Goal: Transaction & Acquisition: Download file/media

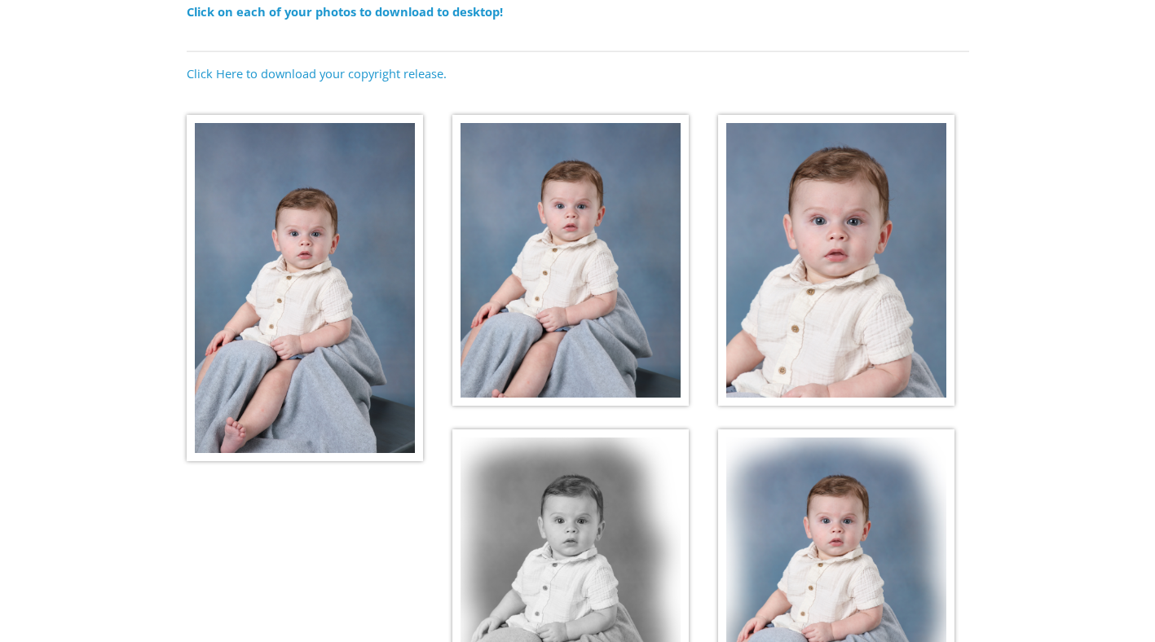
scroll to position [191, 0]
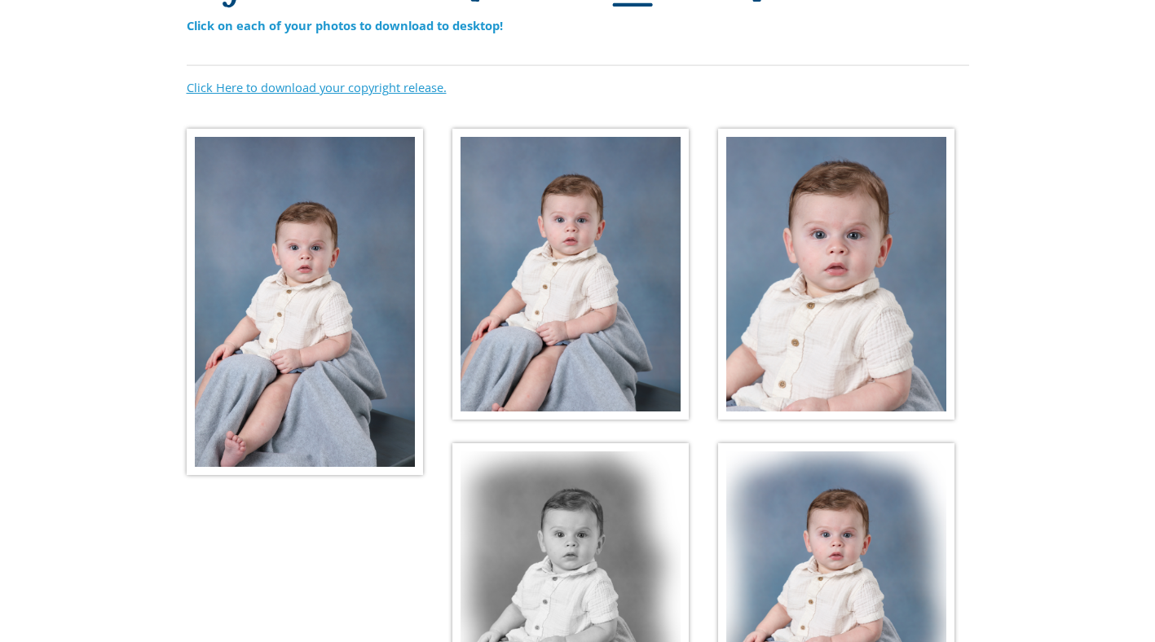
click at [297, 82] on link "Click Here to download your copyright release." at bounding box center [317, 87] width 260 height 16
click at [360, 274] on img at bounding box center [305, 302] width 236 height 346
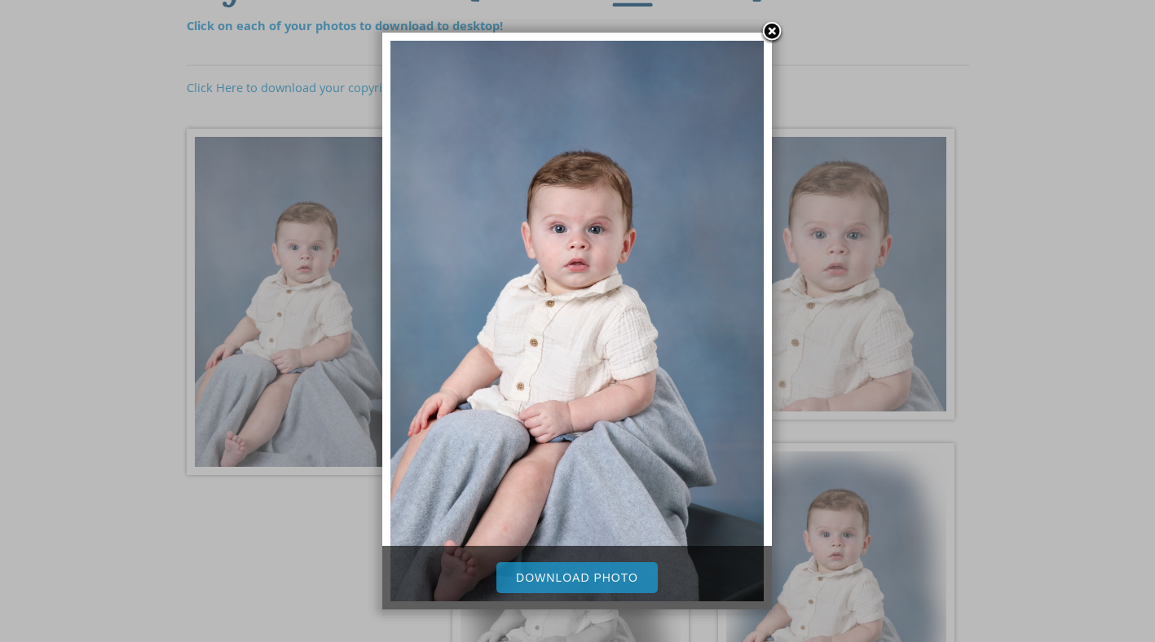
click at [601, 575] on link "Download Photo" at bounding box center [576, 577] width 161 height 31
click at [856, 376] on div at bounding box center [577, 378] width 1155 height 1139
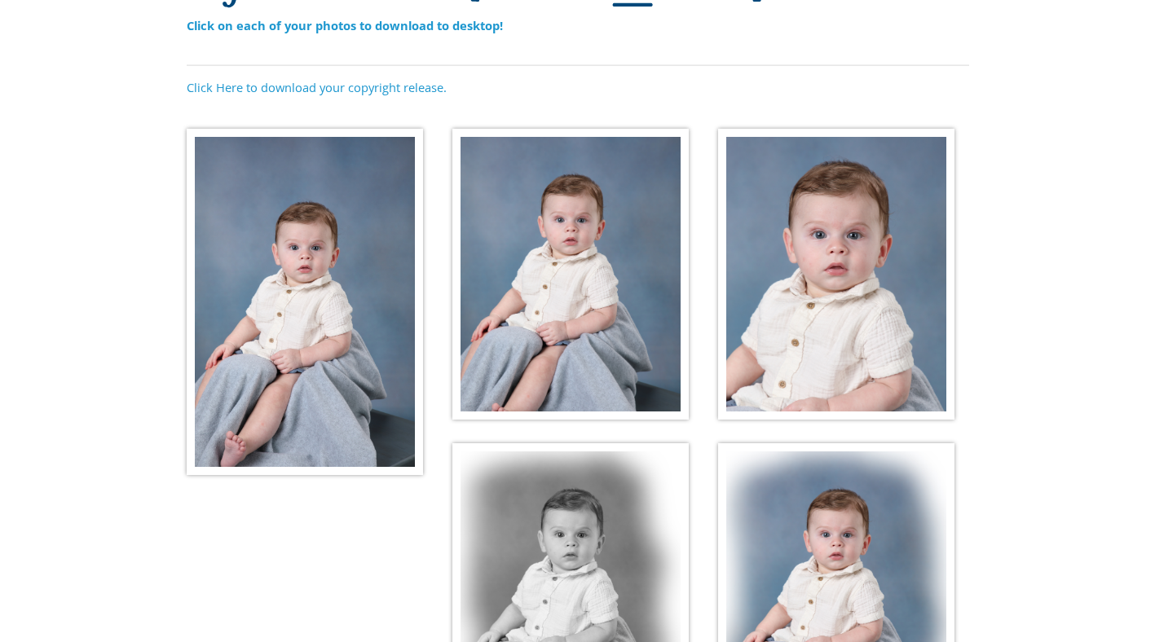
click at [509, 371] on img at bounding box center [570, 275] width 236 height 292
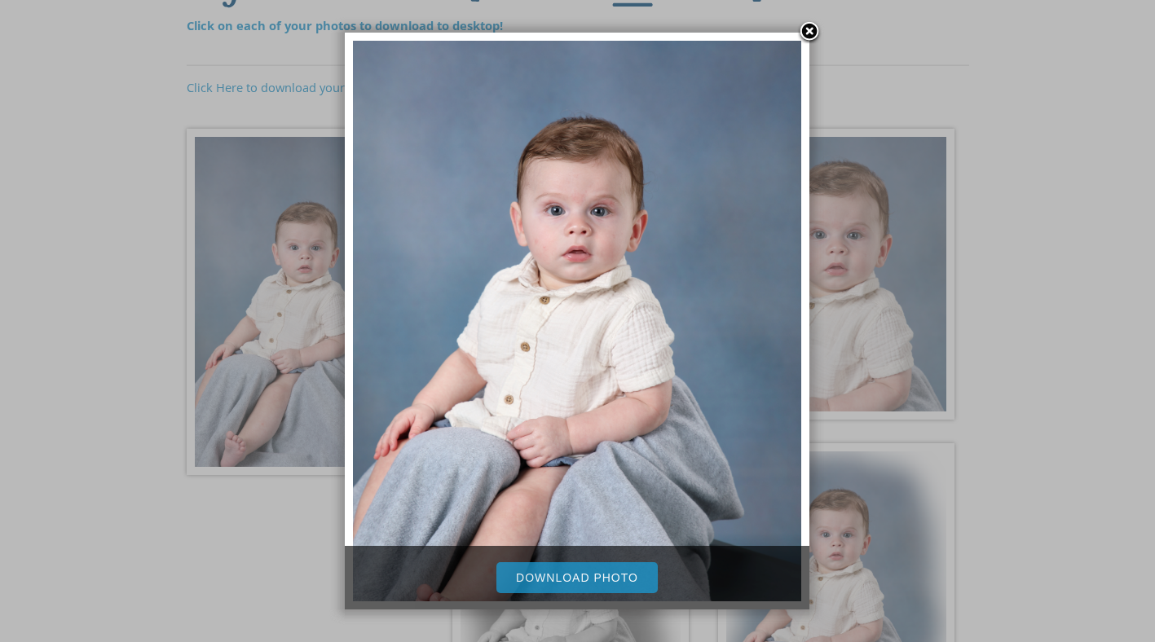
click at [534, 582] on link "Download Photo" at bounding box center [576, 577] width 161 height 31
click at [877, 319] on div at bounding box center [577, 378] width 1155 height 1139
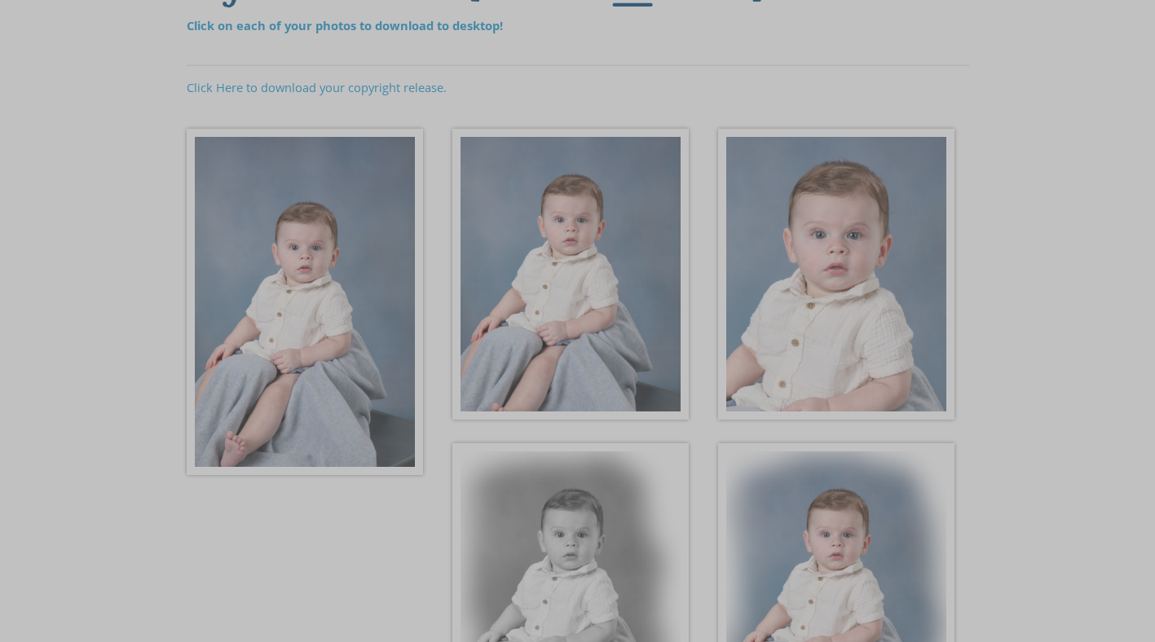
click at [877, 319] on div at bounding box center [577, 378] width 1155 height 1139
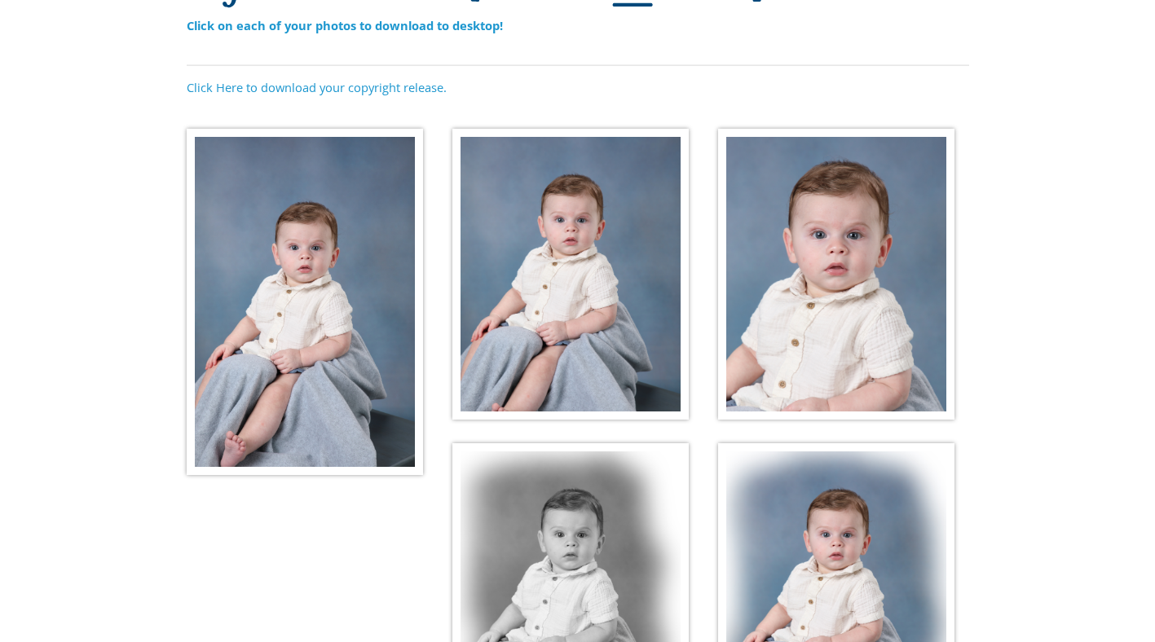
click at [877, 319] on img at bounding box center [836, 275] width 236 height 292
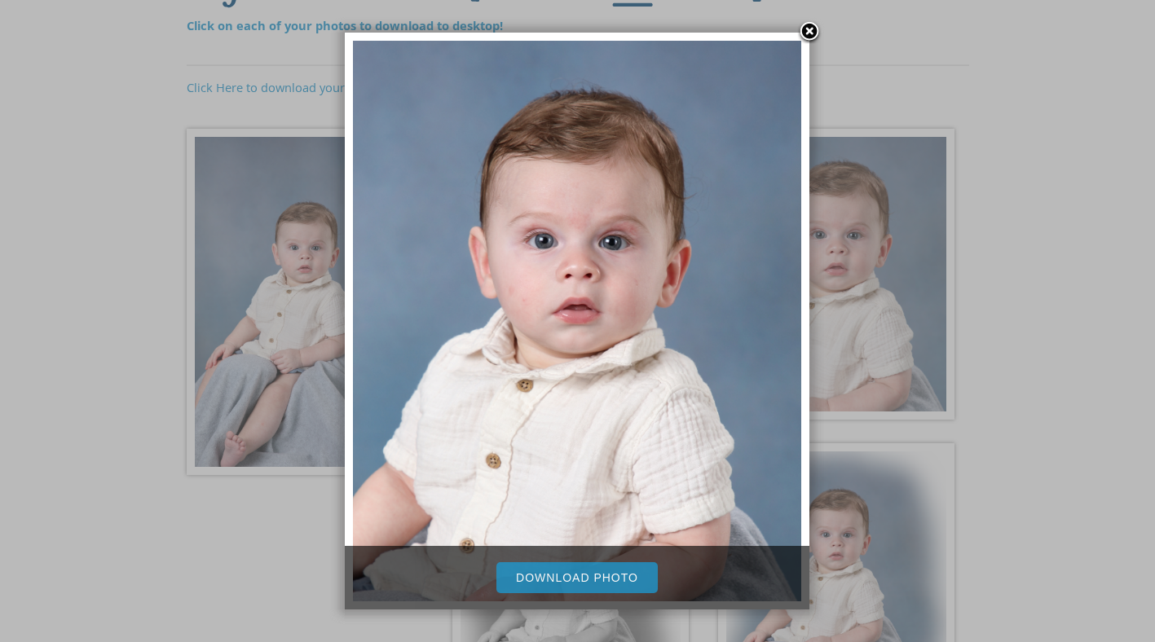
click at [599, 563] on link "Download Photo" at bounding box center [576, 577] width 161 height 31
click at [954, 297] on div at bounding box center [577, 378] width 1155 height 1139
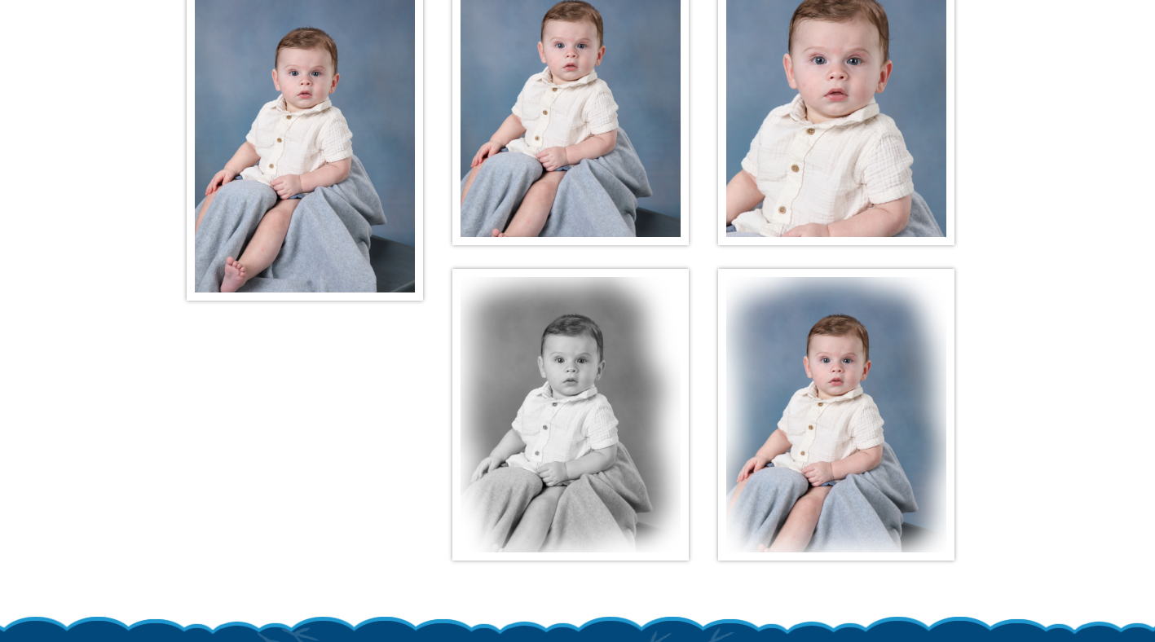
scroll to position [368, 0]
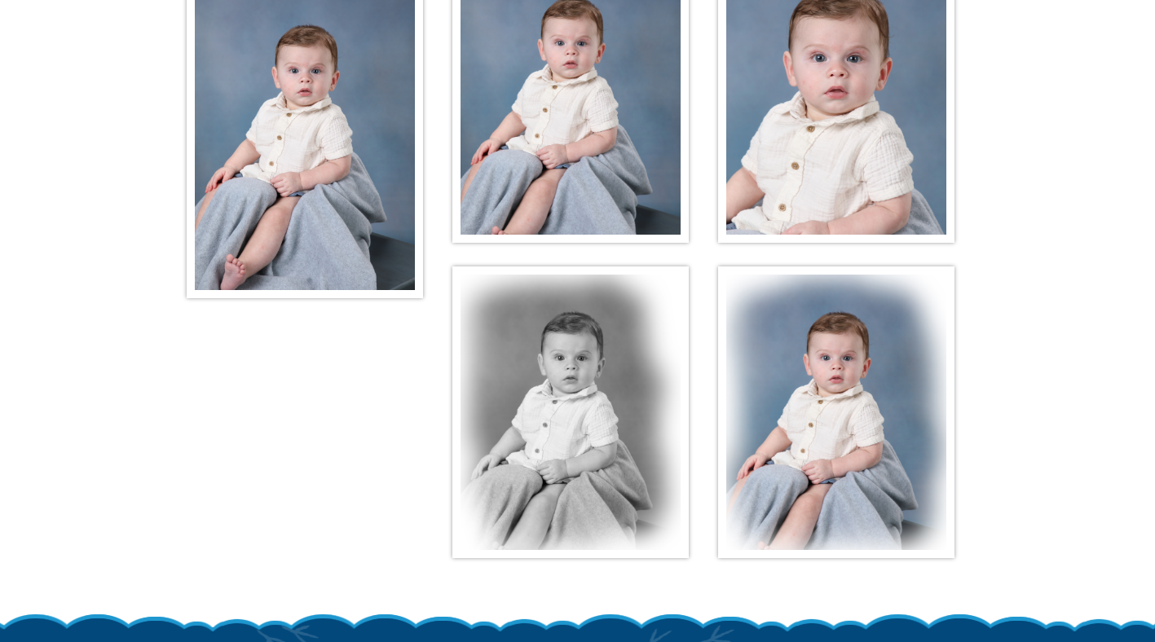
click at [482, 419] on img at bounding box center [570, 413] width 236 height 292
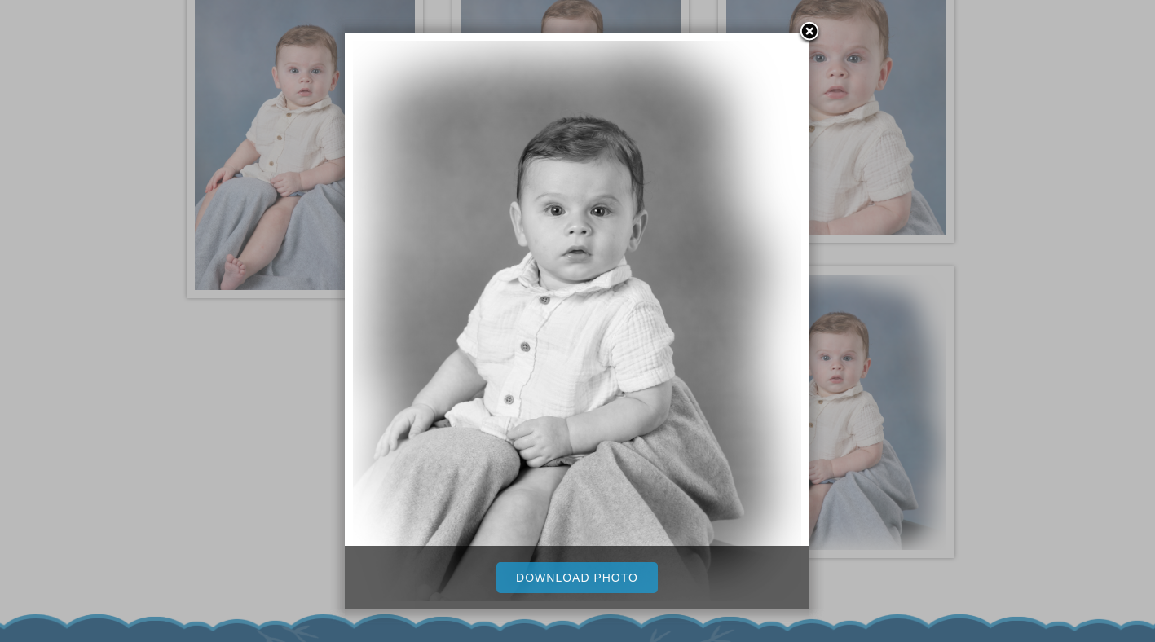
click at [562, 584] on link "Download Photo" at bounding box center [576, 577] width 161 height 31
click at [884, 382] on div at bounding box center [577, 201] width 1155 height 1139
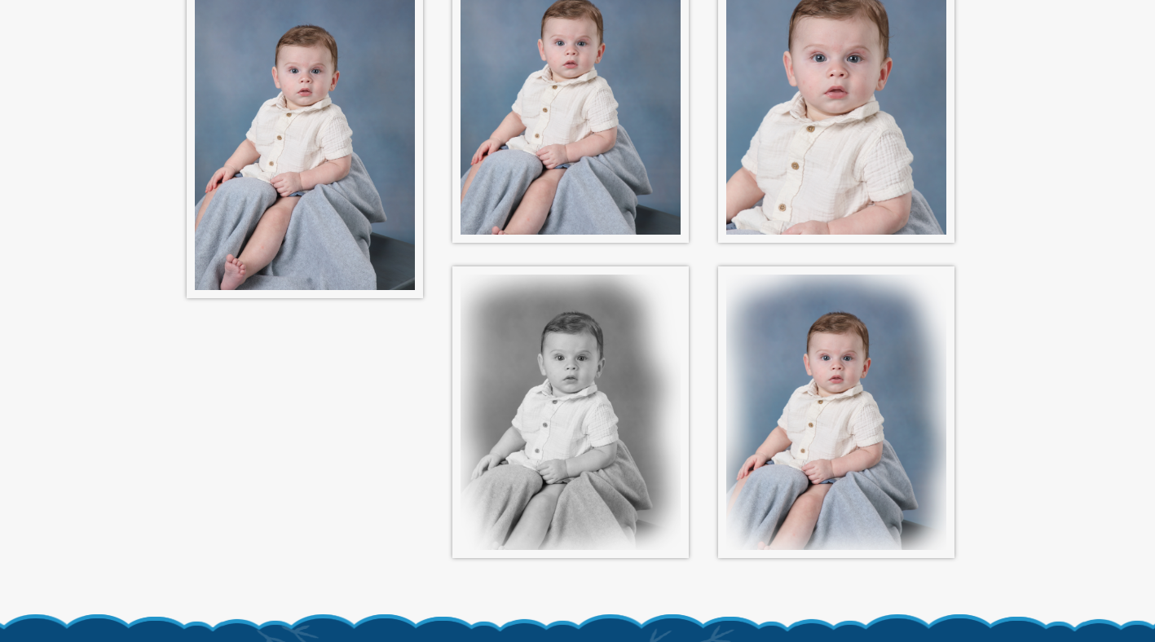
click at [884, 382] on img at bounding box center [836, 413] width 236 height 292
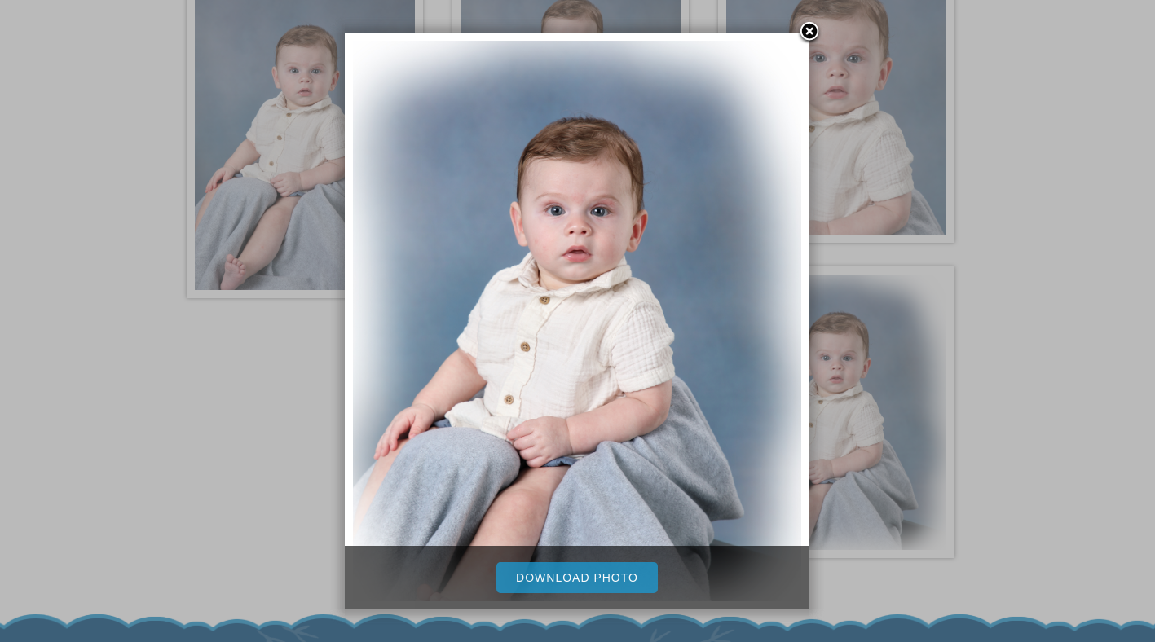
click at [610, 567] on link "Download Photo" at bounding box center [576, 577] width 161 height 31
click at [1025, 399] on div at bounding box center [577, 201] width 1155 height 1139
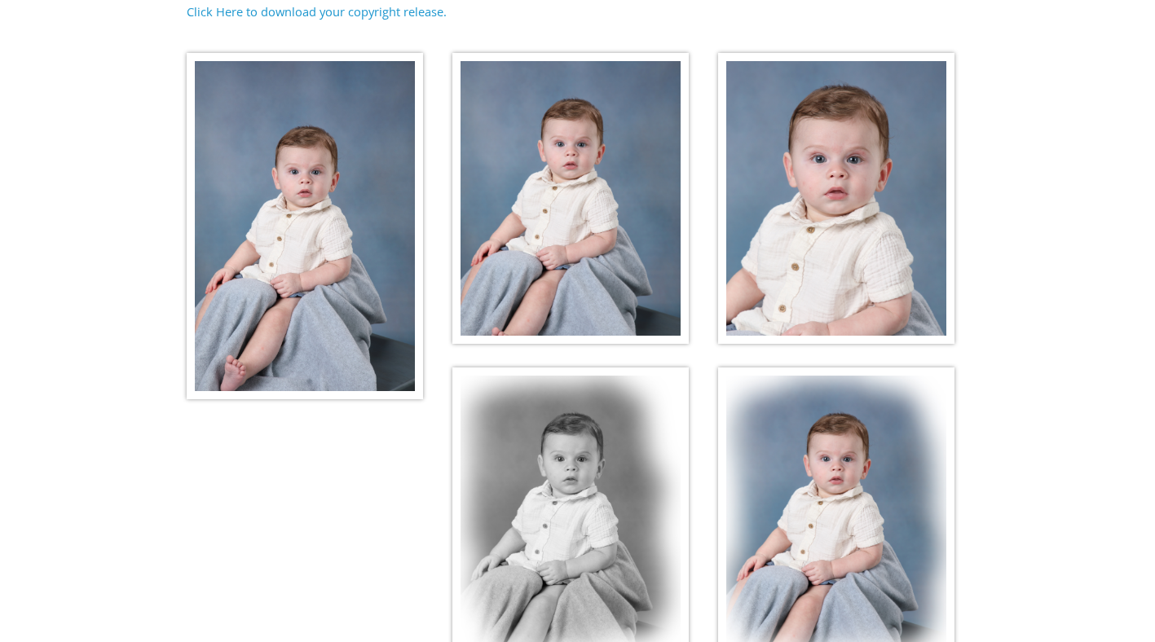
scroll to position [264, 0]
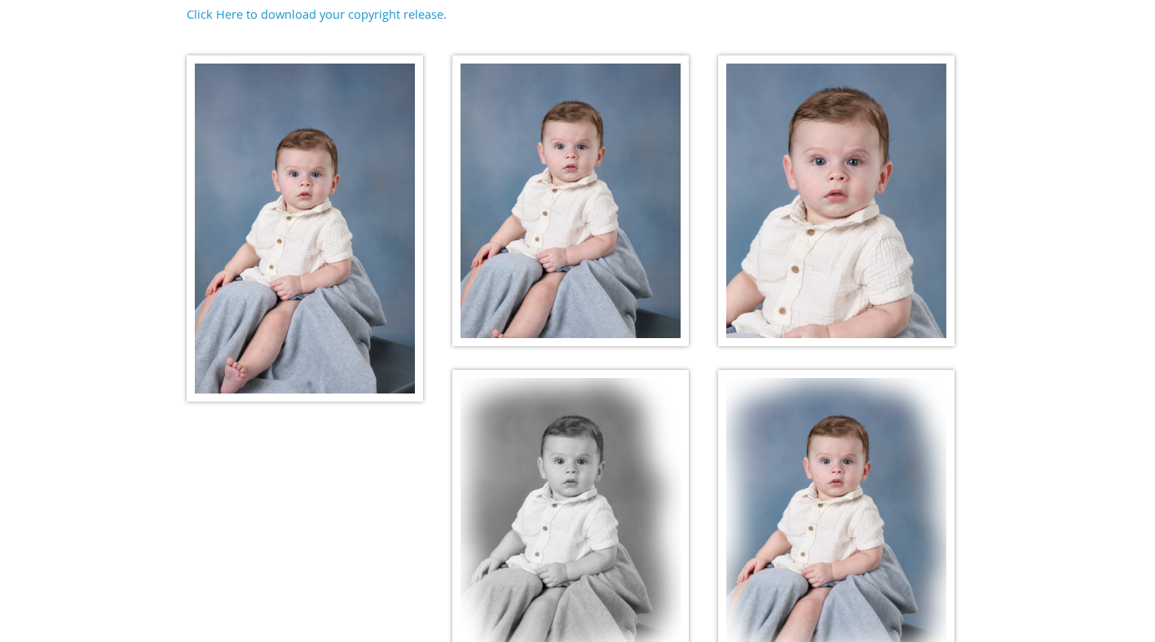
click at [321, 224] on img at bounding box center [305, 228] width 236 height 346
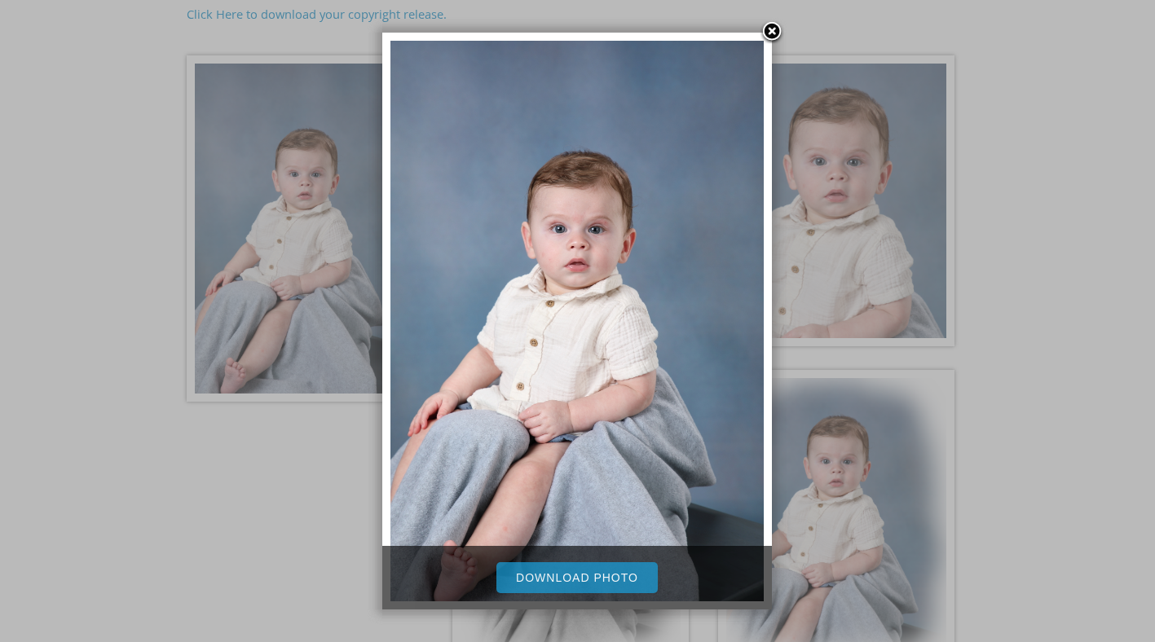
click at [321, 224] on div at bounding box center [577, 305] width 1155 height 1139
